Goal: Task Accomplishment & Management: Use online tool/utility

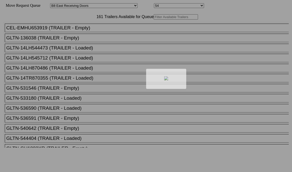
select select "536"
select select "8222"
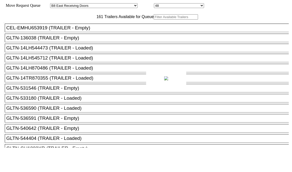
click at [96, 27] on div at bounding box center [146, 86] width 292 height 172
click at [154, 20] on input "text" at bounding box center [176, 16] width 44 height 5
paste input "XPOU411934"
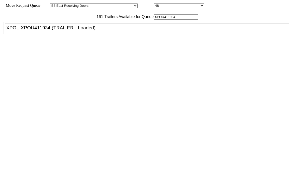
type input "XPOU411934"
click at [91, 31] on div "XPOL-XPOU411934 (TRAILER - Loaded)" at bounding box center [149, 28] width 286 height 6
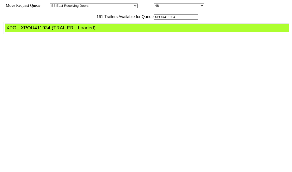
click at [91, 31] on div "XPOL-XPOU411934 (TRAILER - Loaded)" at bounding box center [149, 28] width 286 height 6
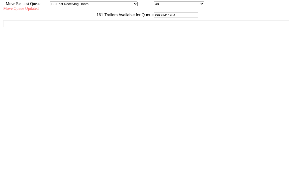
scroll to position [5, 0]
